Goal: Task Accomplishment & Management: Use online tool/utility

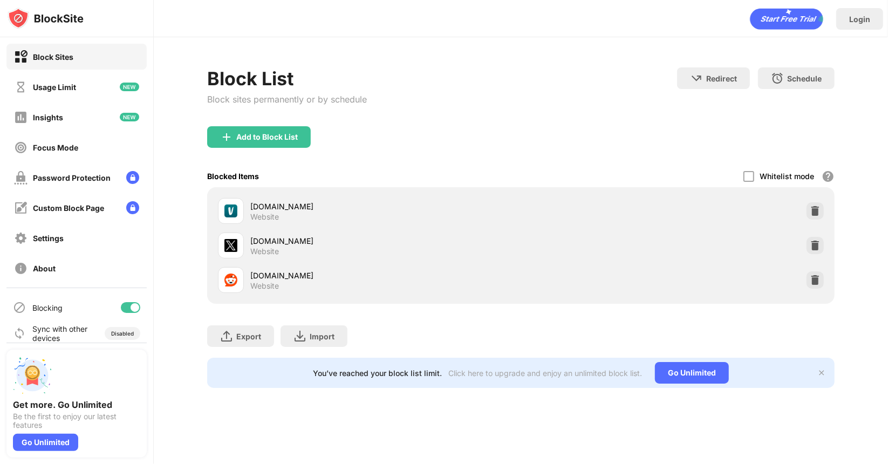
click at [130, 310] on div at bounding box center [134, 307] width 9 height 9
click at [125, 302] on div at bounding box center [130, 307] width 19 height 11
click at [130, 308] on div at bounding box center [134, 307] width 9 height 9
click at [125, 311] on div at bounding box center [130, 307] width 19 height 11
